Goal: Find specific page/section

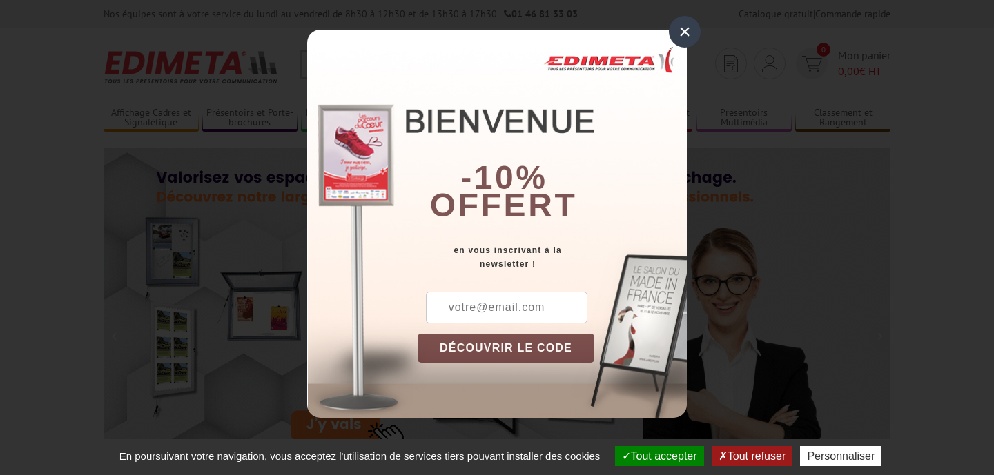
click at [689, 40] on div "×" at bounding box center [685, 32] width 32 height 32
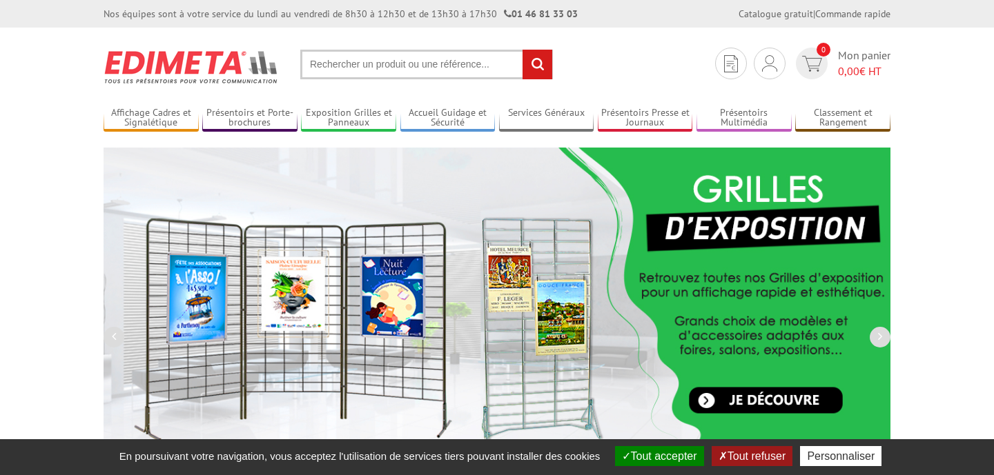
click at [430, 63] on input "text" at bounding box center [426, 65] width 253 height 30
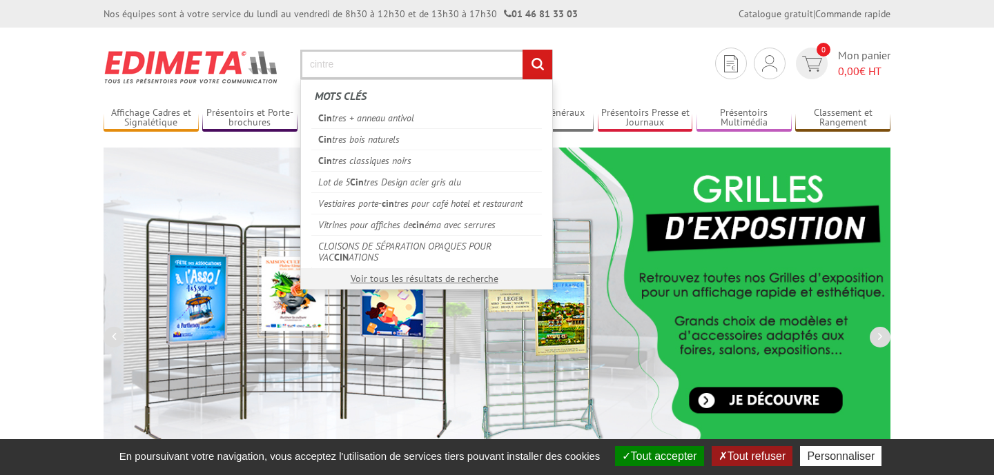
type input "cintre"
click at [522, 50] on input "rechercher" at bounding box center [537, 65] width 30 height 30
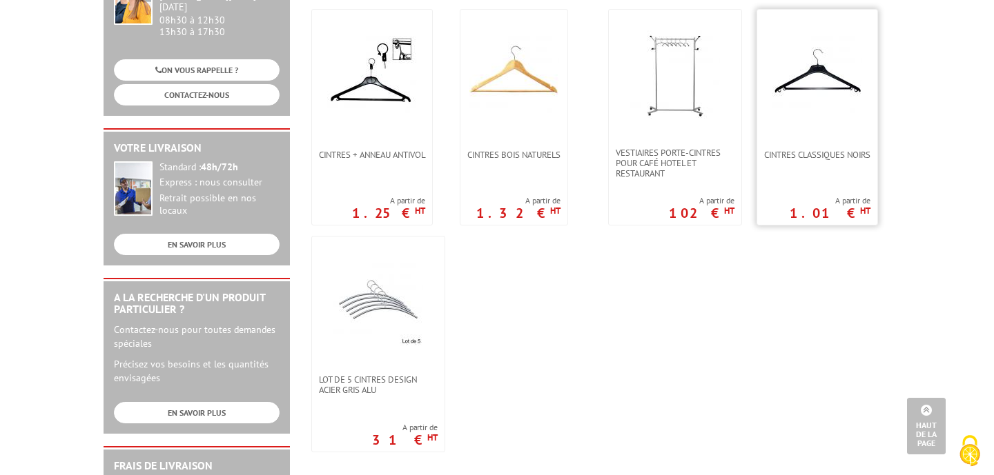
scroll to position [224, 0]
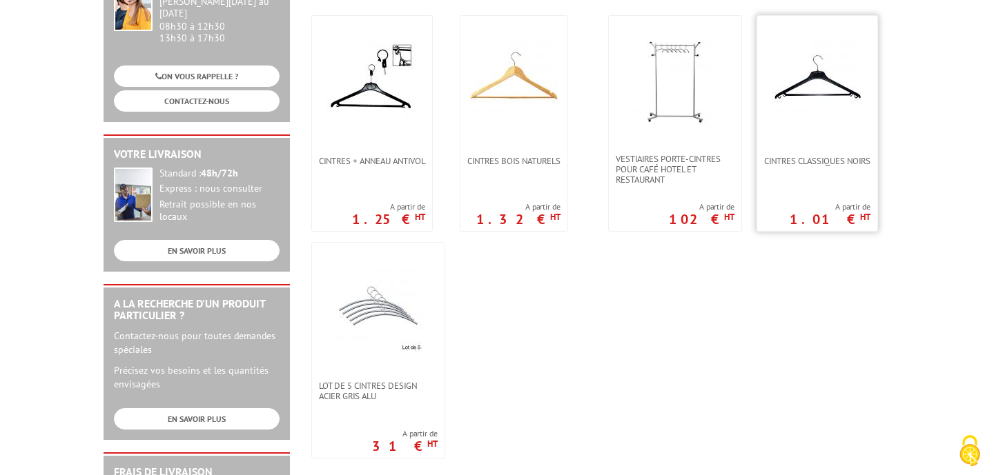
click at [807, 88] on img at bounding box center [817, 82] width 90 height 90
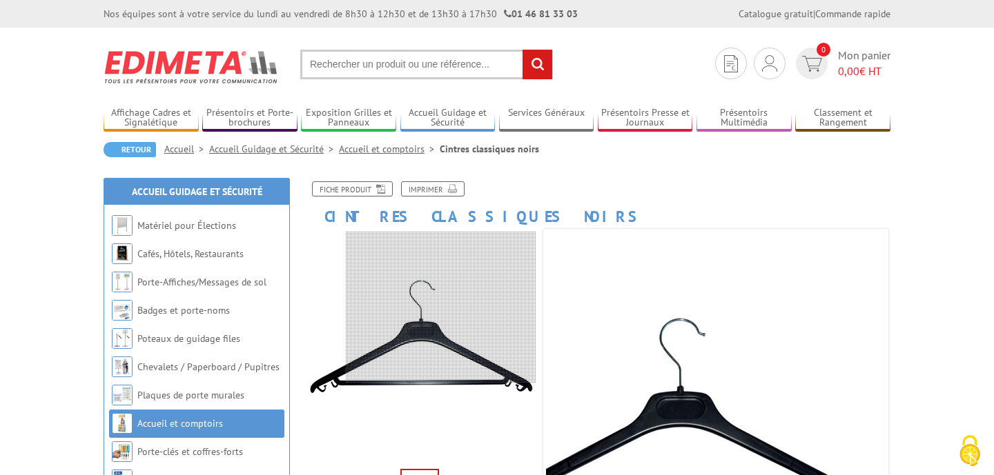
click at [485, 306] on div at bounding box center [441, 308] width 190 height 152
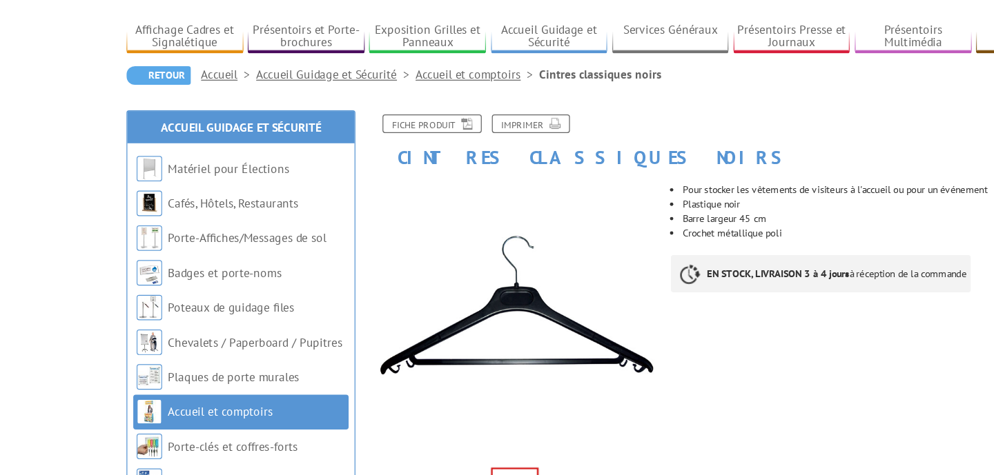
scroll to position [53, 0]
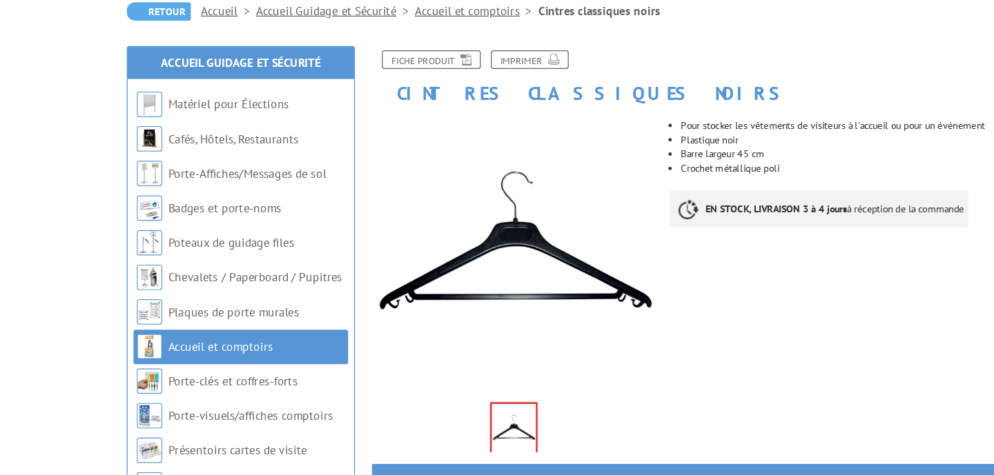
click at [395, 101] on link "Accueil et comptoirs" at bounding box center [389, 96] width 101 height 12
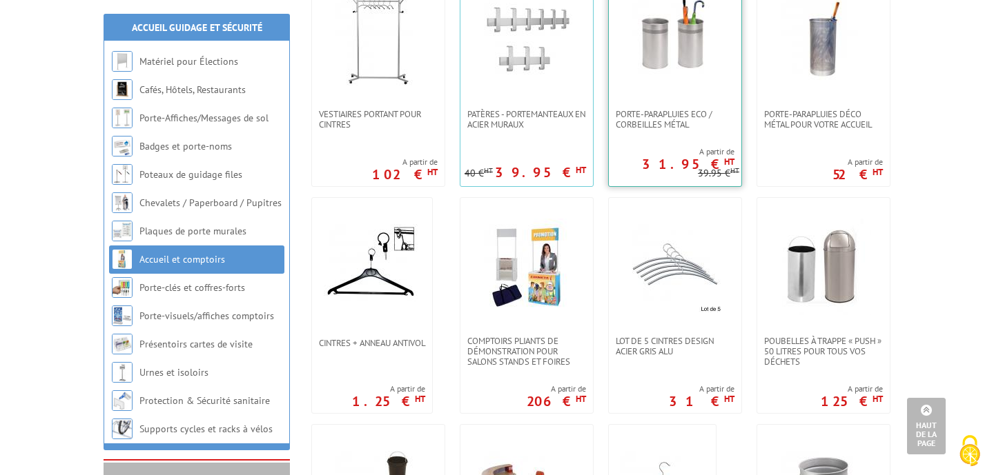
scroll to position [965, 0]
